Goal: Task Accomplishment & Management: Use online tool/utility

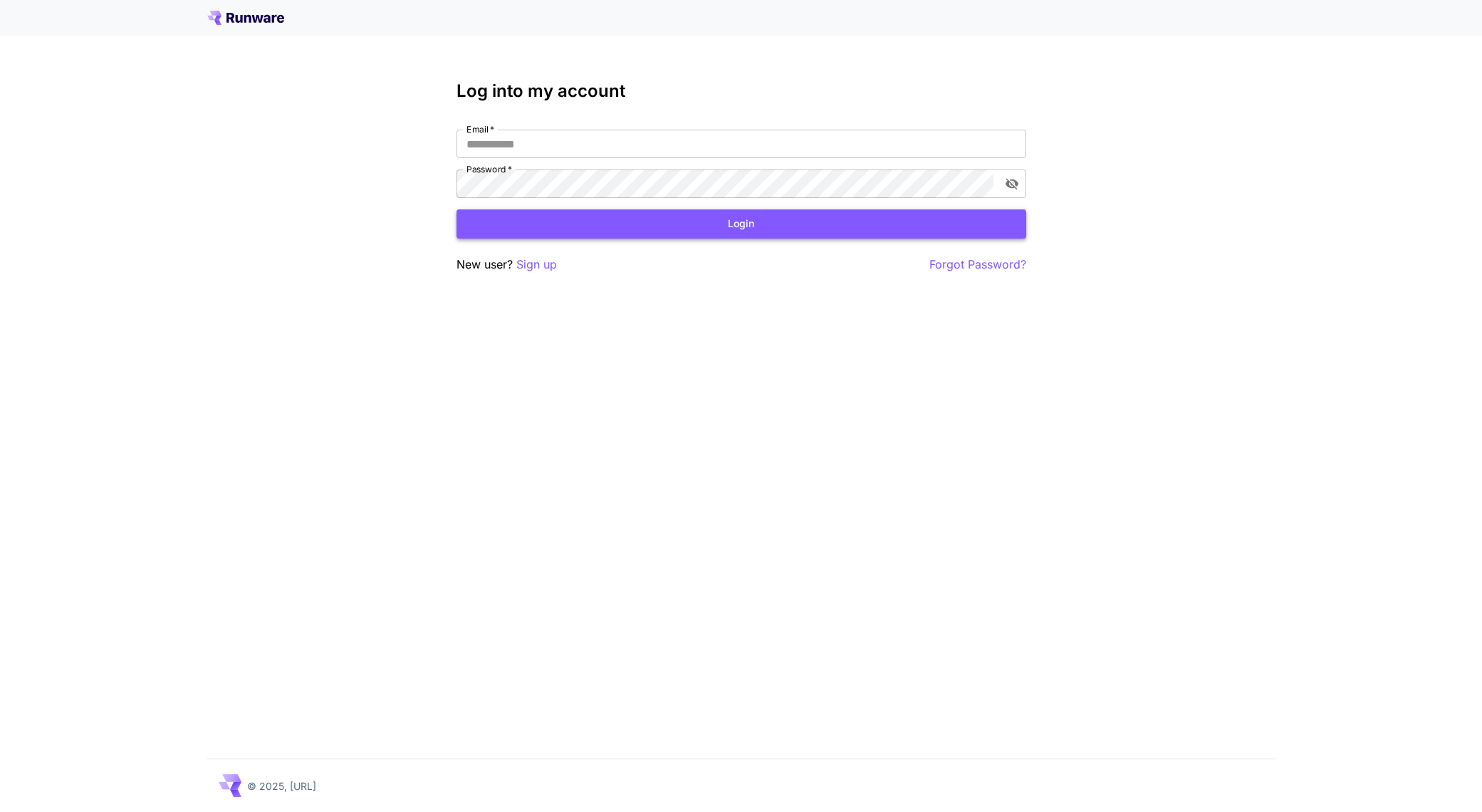
type input "**********"
click at [743, 209] on button "Login" at bounding box center [741, 223] width 570 height 29
